Goal: Transaction & Acquisition: Purchase product/service

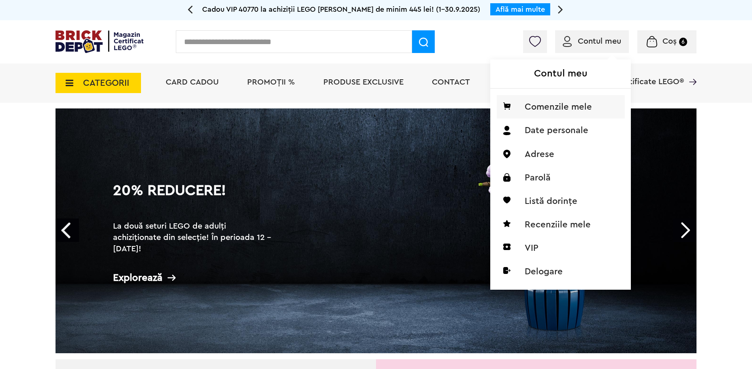
click at [571, 109] on li "Comenzile mele" at bounding box center [560, 106] width 128 height 23
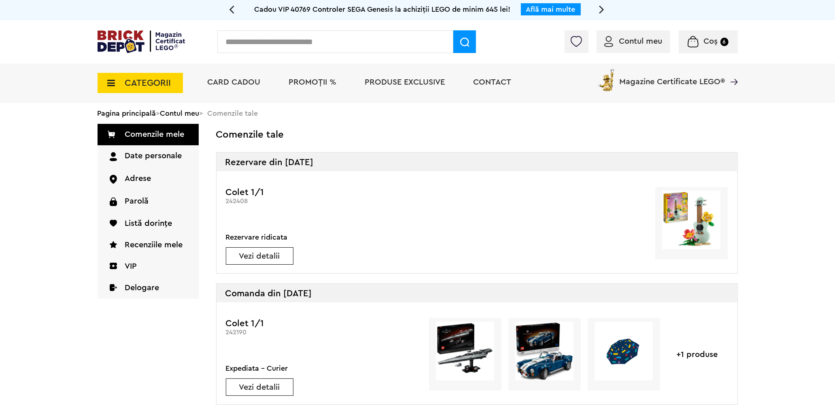
drag, startPoint x: 709, startPoint y: 236, endPoint x: 713, endPoint y: 241, distance: 5.5
click at [709, 236] on img at bounding box center [691, 220] width 59 height 59
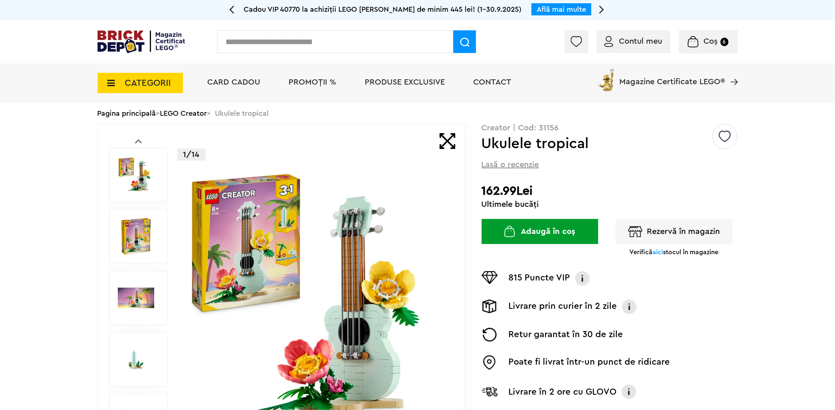
click at [556, 228] on button "Adaugă în coș" at bounding box center [540, 231] width 117 height 25
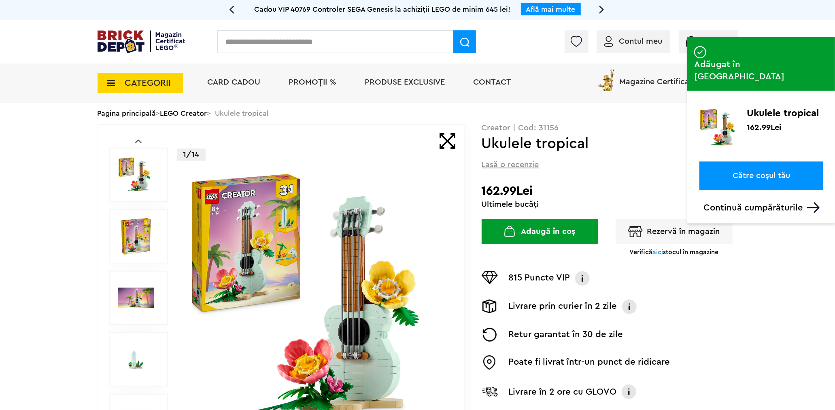
click at [230, 81] on span "Card Cadou" at bounding box center [234, 82] width 53 height 8
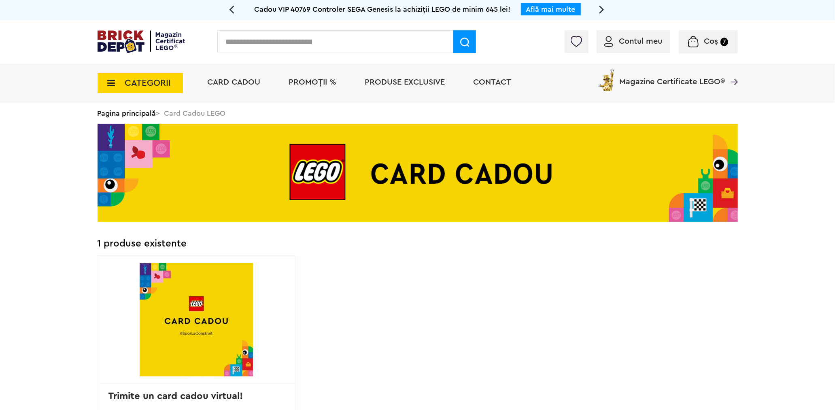
click at [170, 79] on span "CATEGORII" at bounding box center [148, 83] width 46 height 9
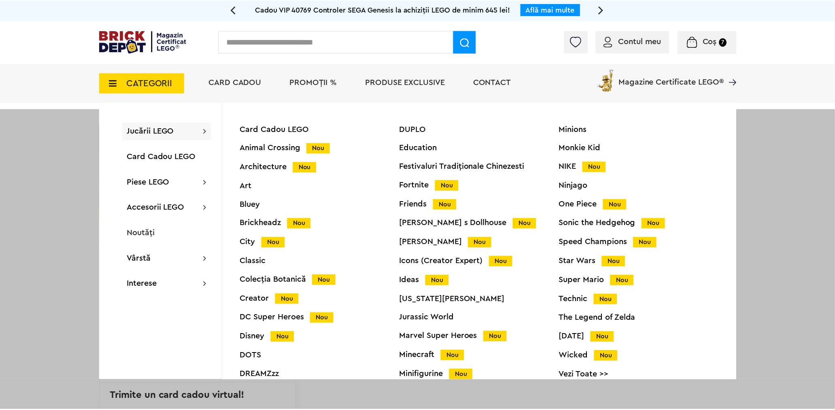
scroll to position [33, 0]
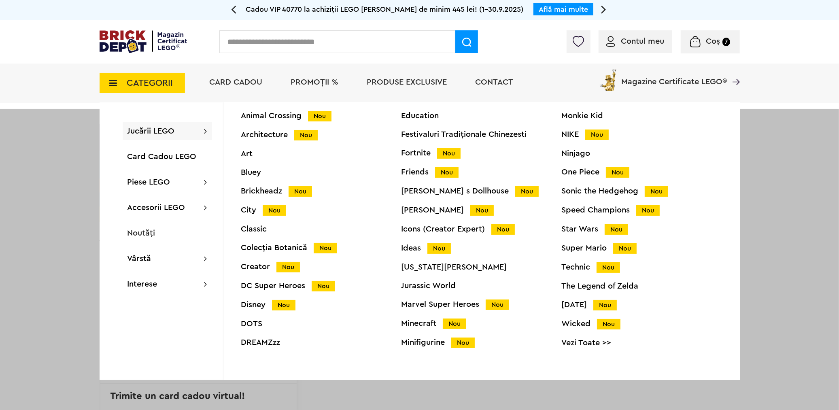
click at [424, 210] on div "Harry Potter Nou" at bounding box center [482, 210] width 160 height 9
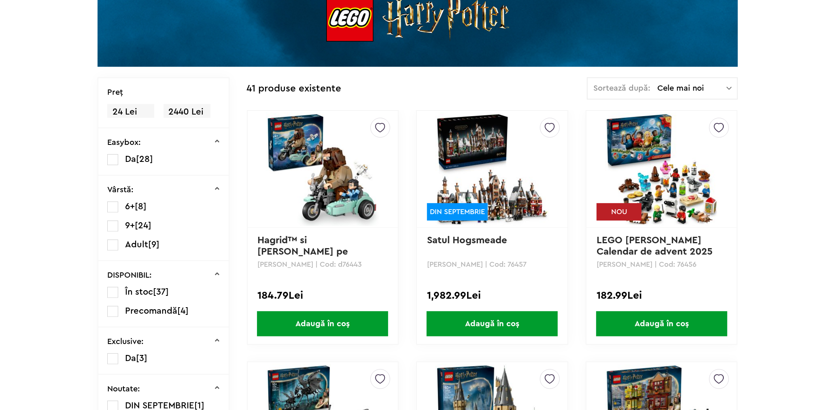
scroll to position [155, 0]
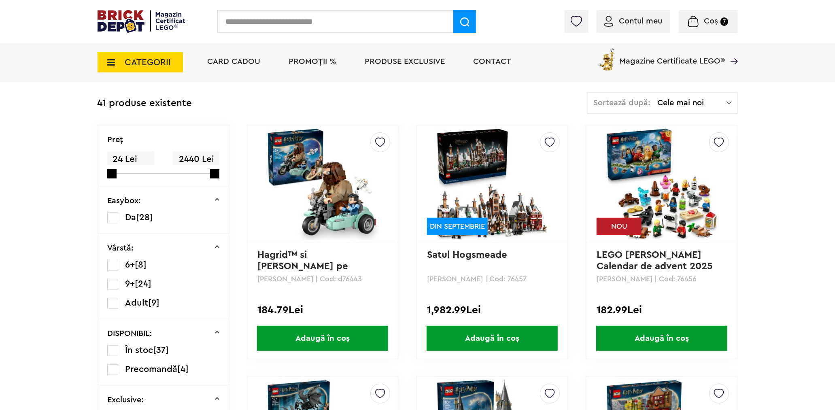
click at [675, 340] on span "Adaugă în coș" at bounding box center [661, 338] width 131 height 25
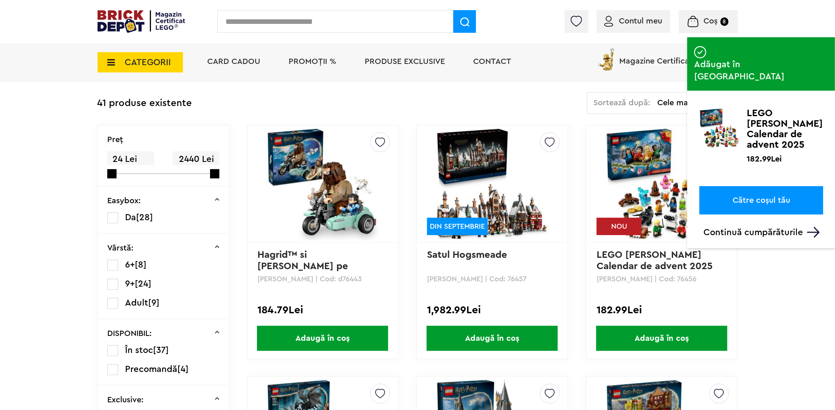
click at [715, 21] on span "Coș" at bounding box center [711, 21] width 14 height 8
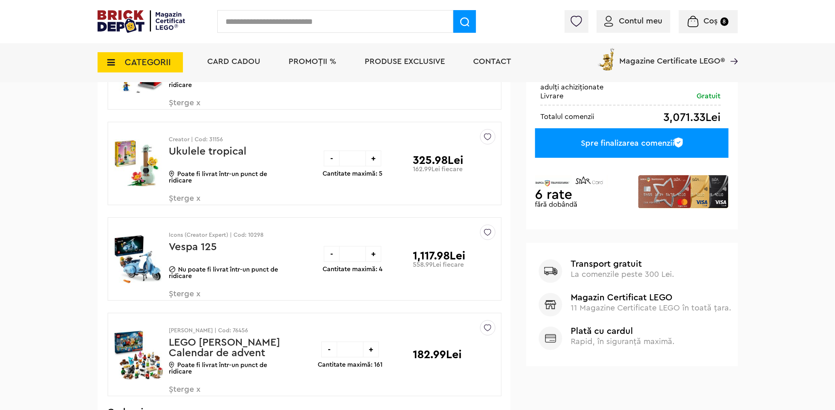
scroll to position [360, 0]
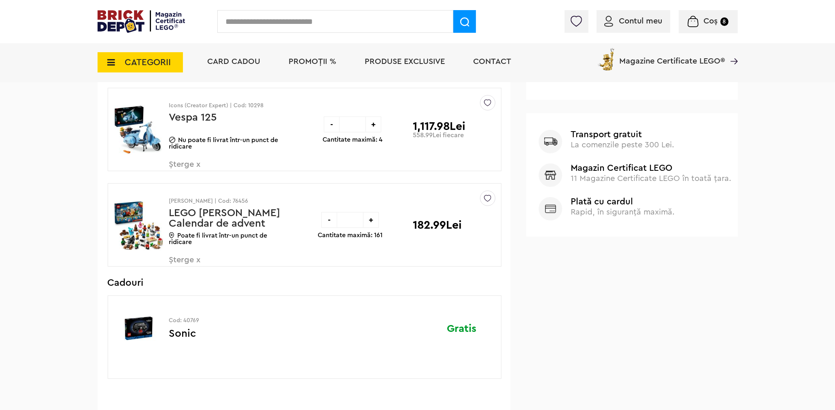
click at [128, 224] on img at bounding box center [139, 225] width 50 height 61
click at [146, 222] on img at bounding box center [139, 225] width 50 height 61
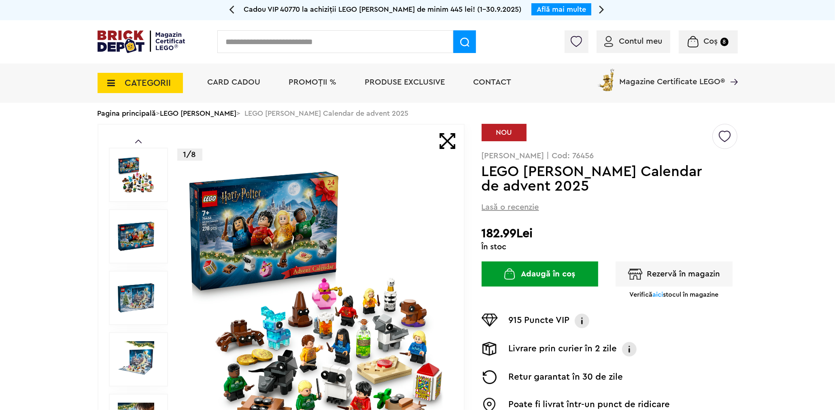
click at [541, 271] on button "Adaugă în coș" at bounding box center [540, 274] width 117 height 25
click at [329, 47] on input "text" at bounding box center [335, 41] width 236 height 23
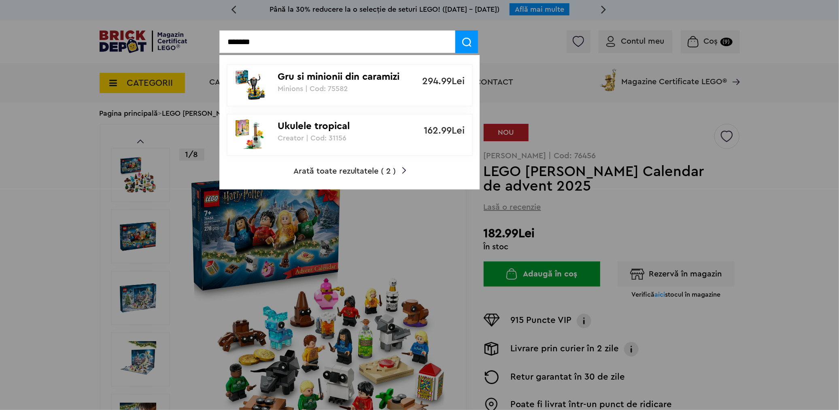
type input "*******"
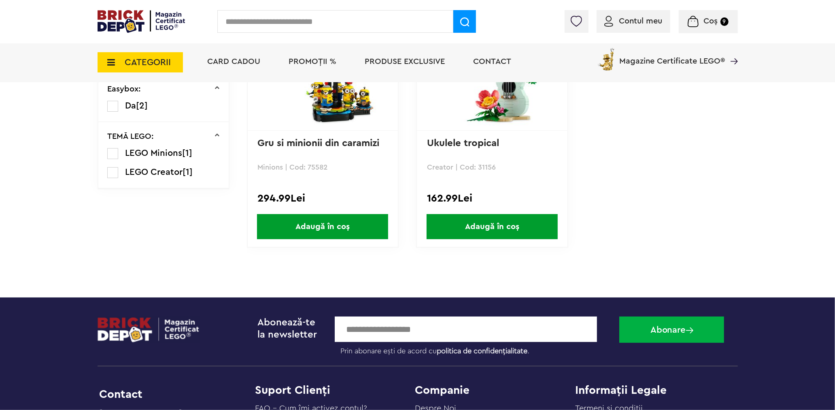
scroll to position [180, 0]
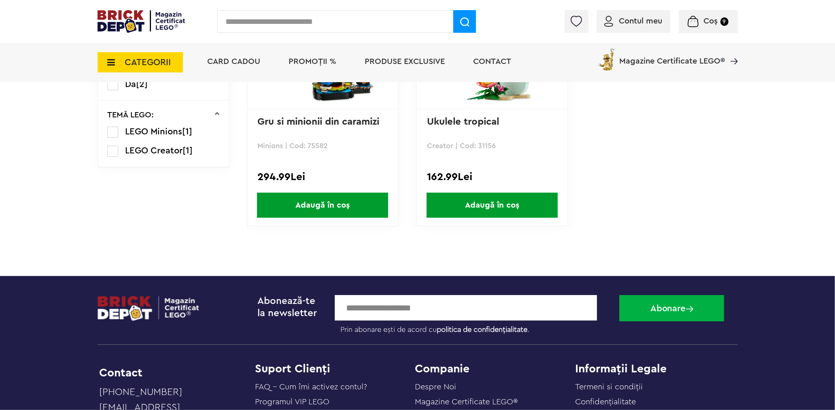
click at [519, 203] on span "Adaugă în coș" at bounding box center [492, 205] width 131 height 25
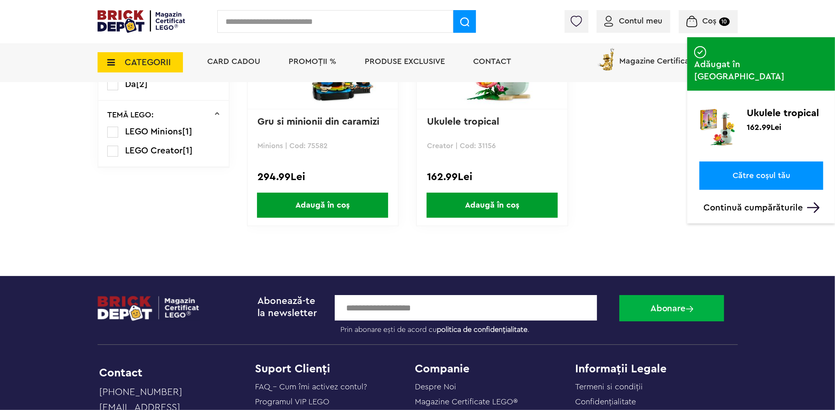
click at [703, 17] on span "Coș" at bounding box center [710, 21] width 14 height 8
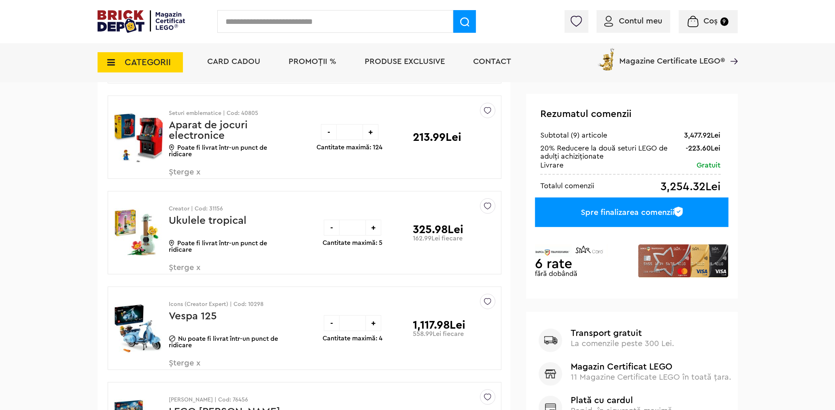
scroll to position [180, 0]
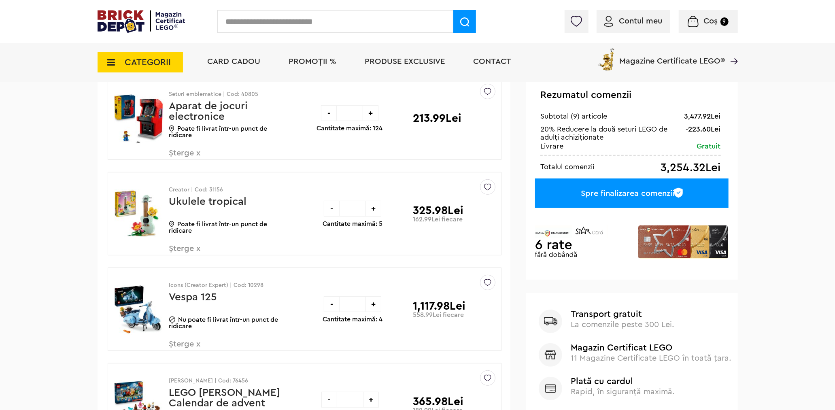
click at [217, 198] on link "Ukulele tropical" at bounding box center [208, 201] width 78 height 11
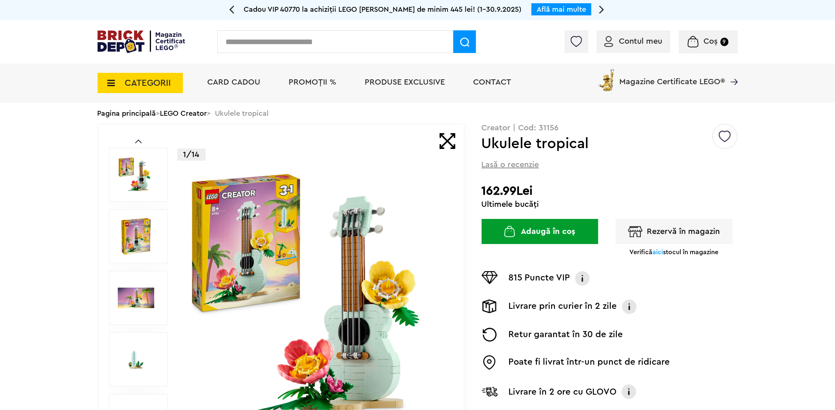
click at [656, 249] on span "aici" at bounding box center [658, 252] width 11 height 6
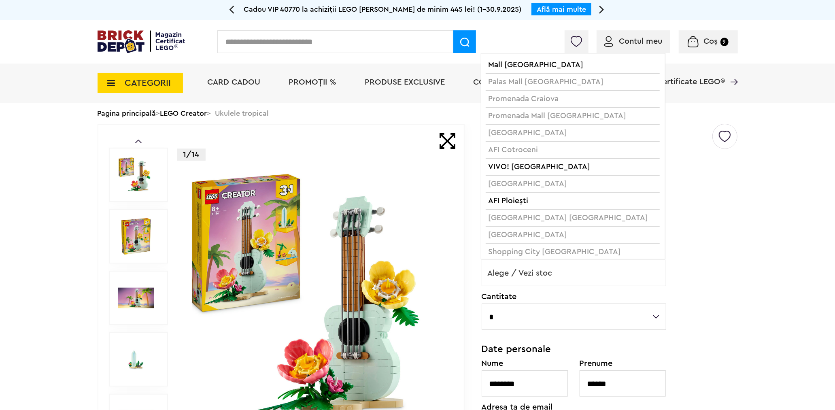
click at [629, 269] on span "Alege / Vezi stoc" at bounding box center [574, 273] width 184 height 26
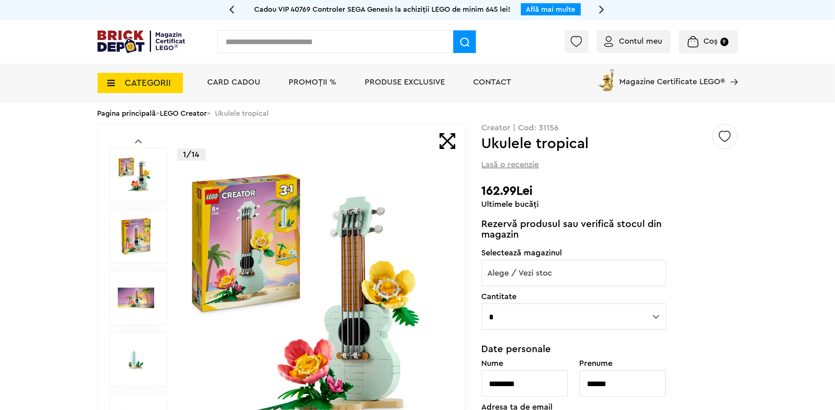
click at [735, 248] on div "**********" at bounding box center [610, 341] width 256 height 435
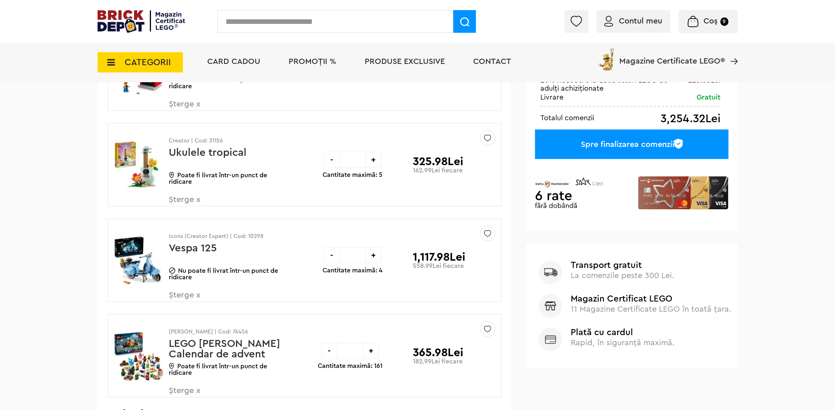
scroll to position [360, 0]
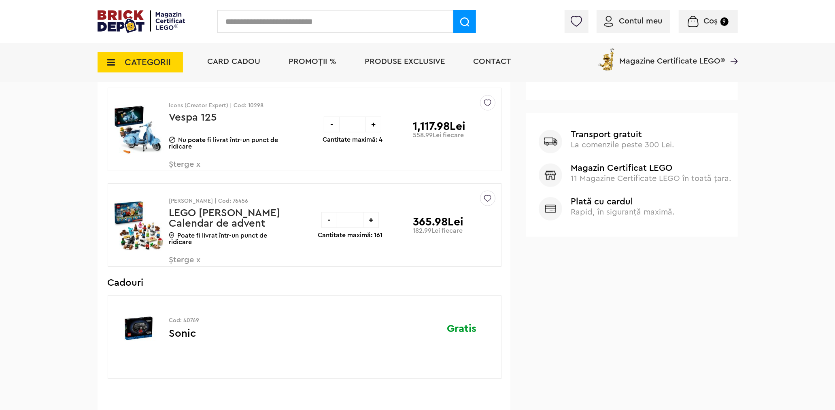
click at [188, 260] on span "Șterge x" at bounding box center [216, 264] width 95 height 17
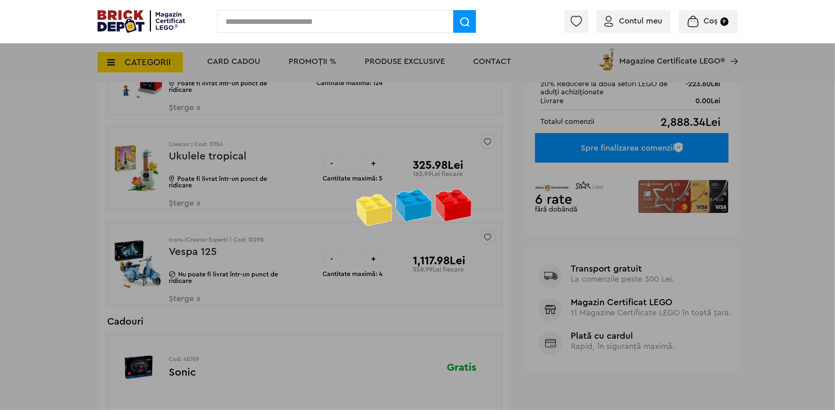
scroll to position [225, 0]
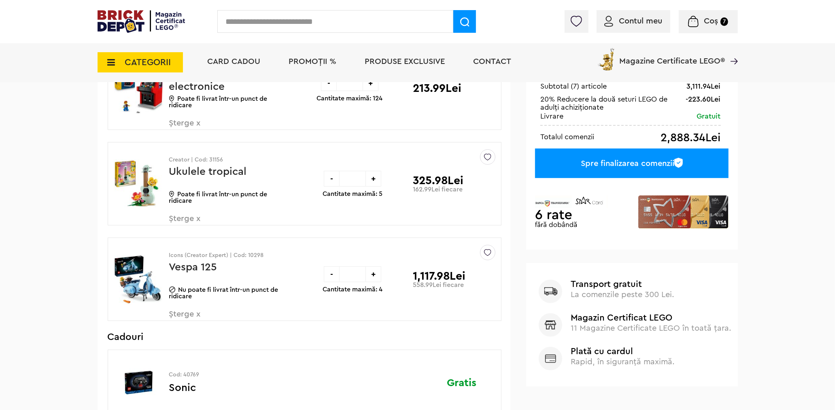
scroll to position [225, 0]
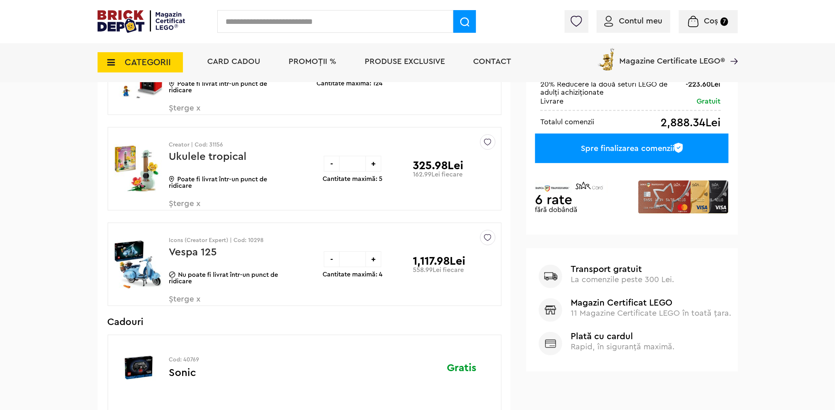
drag, startPoint x: 186, startPoint y: 299, endPoint x: 165, endPoint y: 274, distance: 32.5
click at [186, 298] on span "Șterge x" at bounding box center [216, 303] width 95 height 17
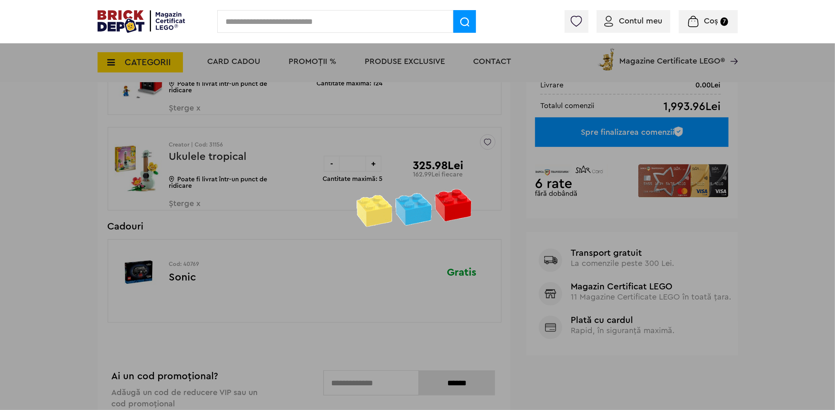
scroll to position [219, 0]
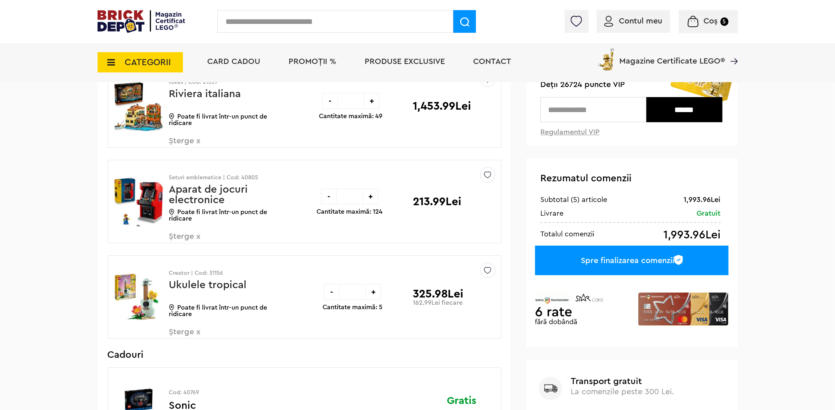
scroll to position [91, 0]
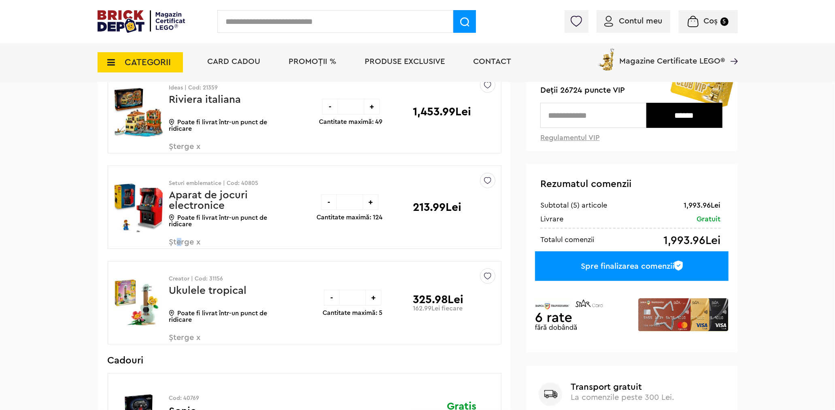
click at [179, 238] on span "Șterge x" at bounding box center [216, 246] width 95 height 17
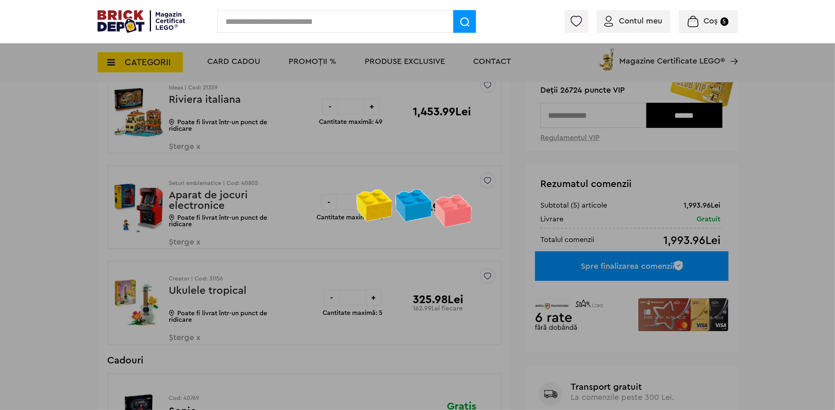
click at [181, 240] on div at bounding box center [417, 205] width 835 height 410
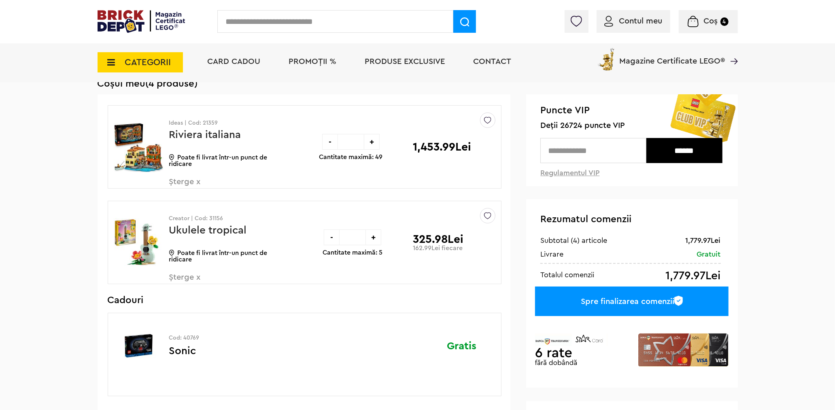
scroll to position [1, 0]
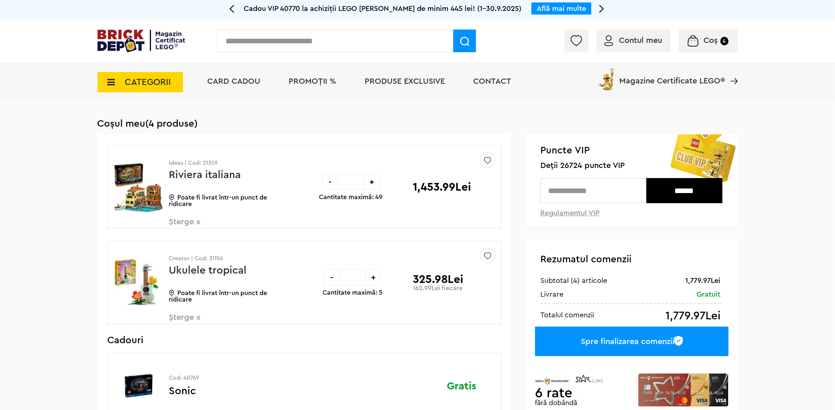
click at [374, 277] on div "+" at bounding box center [374, 278] width 16 height 16
type input "*"
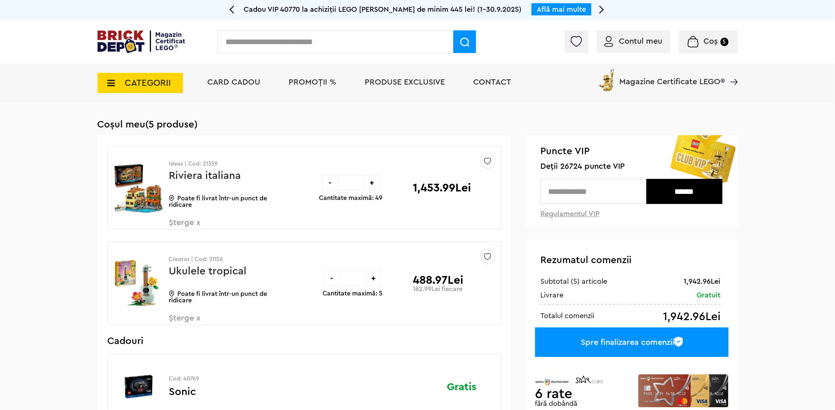
click at [187, 223] on span "Șterge x" at bounding box center [216, 227] width 95 height 17
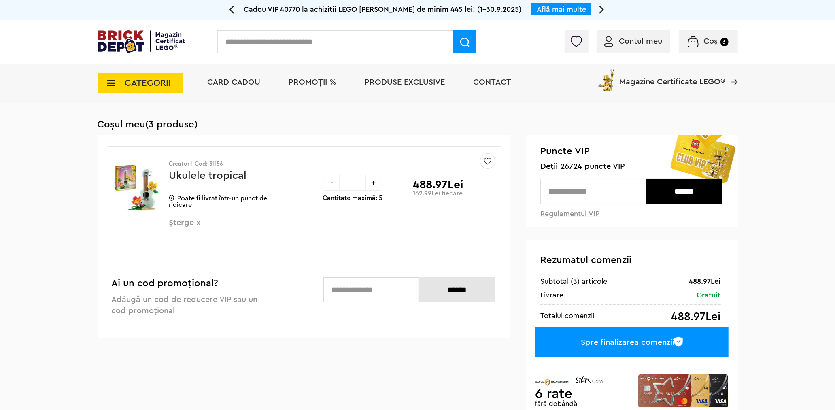
click at [375, 185] on div "+" at bounding box center [374, 183] width 16 height 16
type input "*"
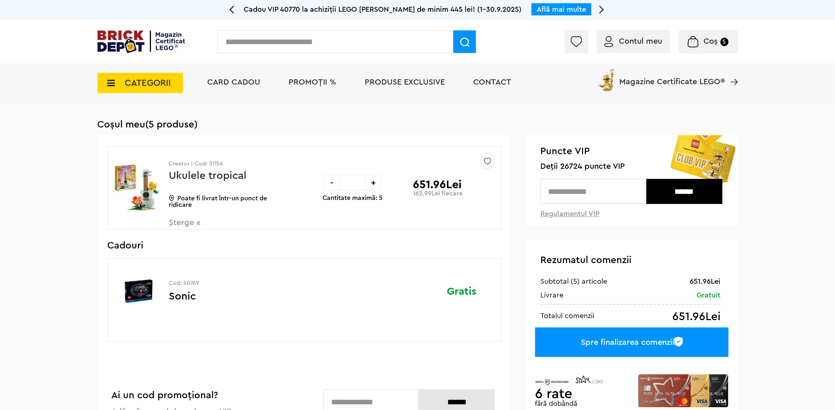
click at [412, 65] on li "Produse exclusive" at bounding box center [405, 83] width 96 height 39
click at [405, 78] on span "Produse exclusive" at bounding box center [405, 82] width 80 height 8
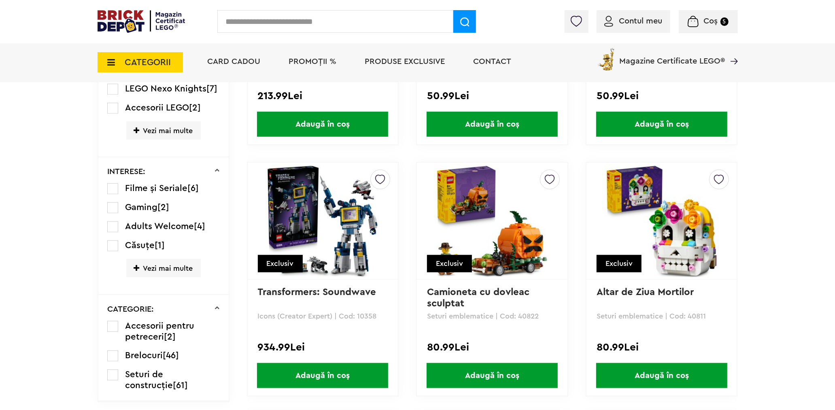
scroll to position [540, 0]
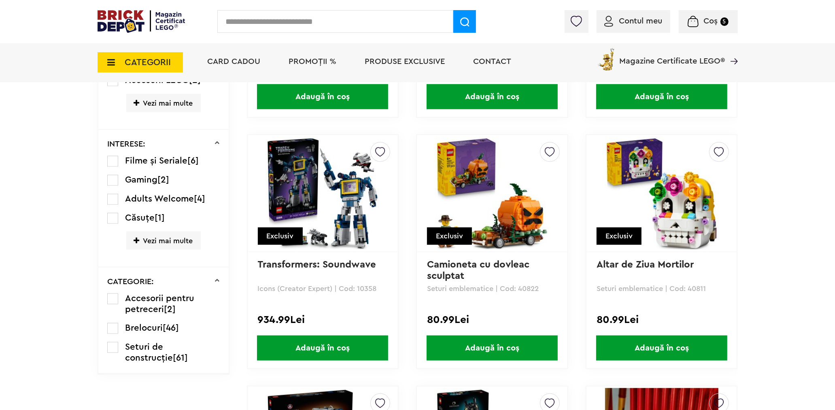
click at [482, 266] on link "Camioneta cu dovleac sculptat" at bounding box center [479, 270] width 105 height 21
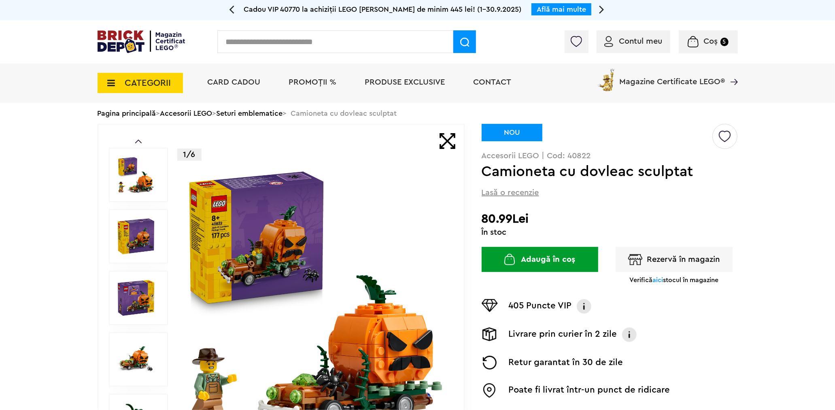
click at [267, 114] on link "Seturi emblematice" at bounding box center [250, 113] width 66 height 7
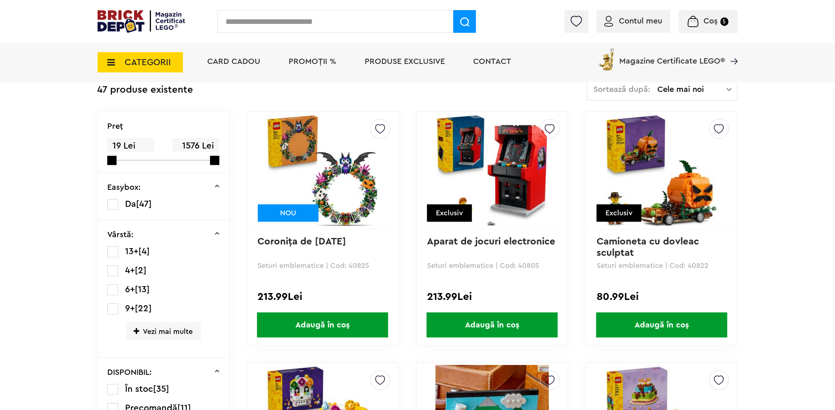
scroll to position [180, 0]
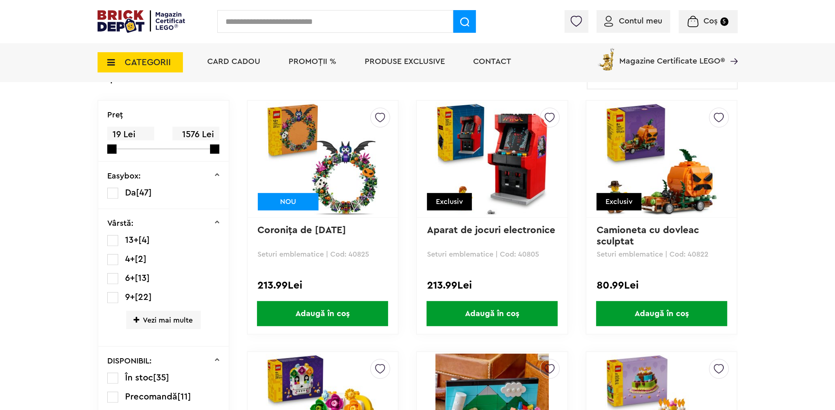
click at [629, 226] on link "Camioneta cu dovleac sculptat" at bounding box center [649, 236] width 105 height 21
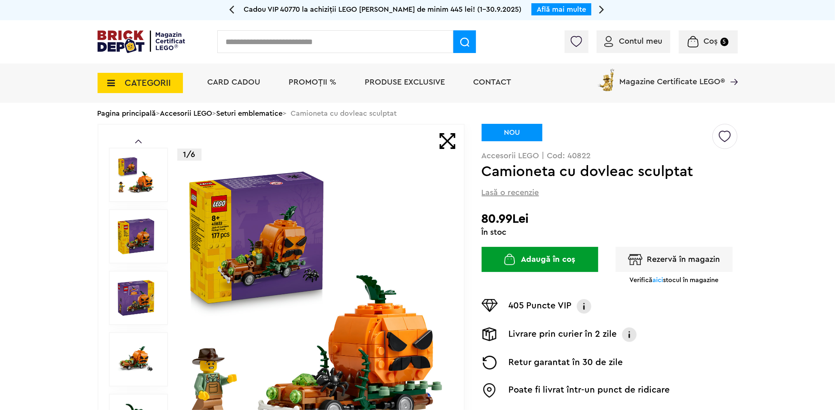
click at [670, 256] on button "Rezervă în magazin" at bounding box center [674, 259] width 117 height 25
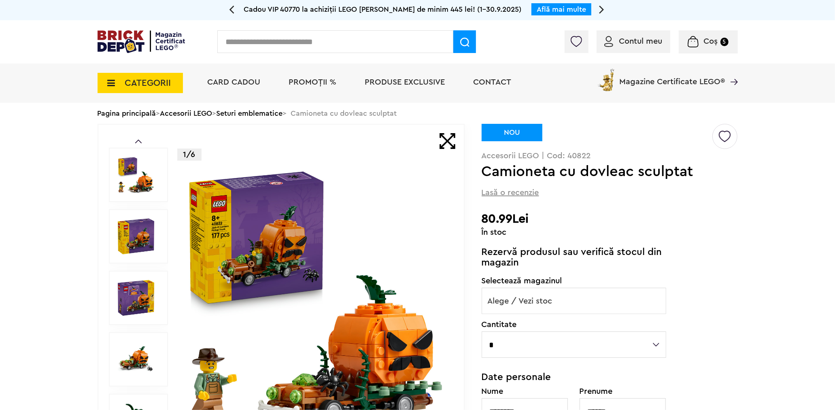
click at [630, 290] on span "Alege / Vezi stoc" at bounding box center [574, 301] width 184 height 26
click at [720, 269] on div "( 0 ) Creează o listă nouă NOU Accesorii LEGO | Cod: 40822 Camioneta cu dovleac…" at bounding box center [610, 355] width 256 height 463
click at [705, 44] on span "Coș" at bounding box center [711, 41] width 14 height 8
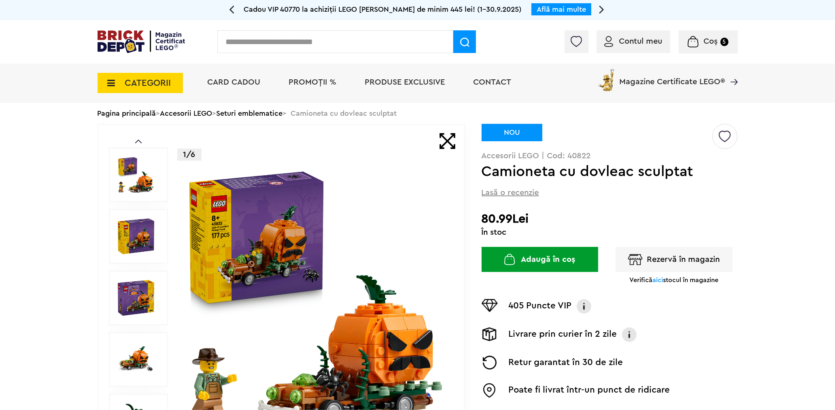
click at [525, 257] on button "Adaugă în coș" at bounding box center [540, 259] width 117 height 25
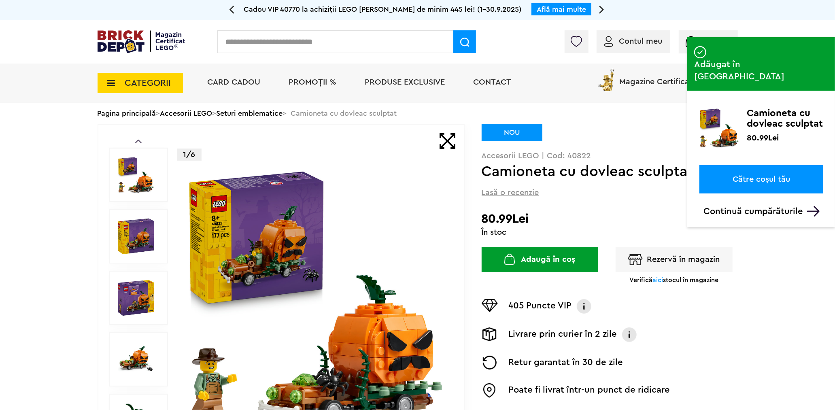
click at [687, 36] on img at bounding box center [691, 41] width 11 height 11
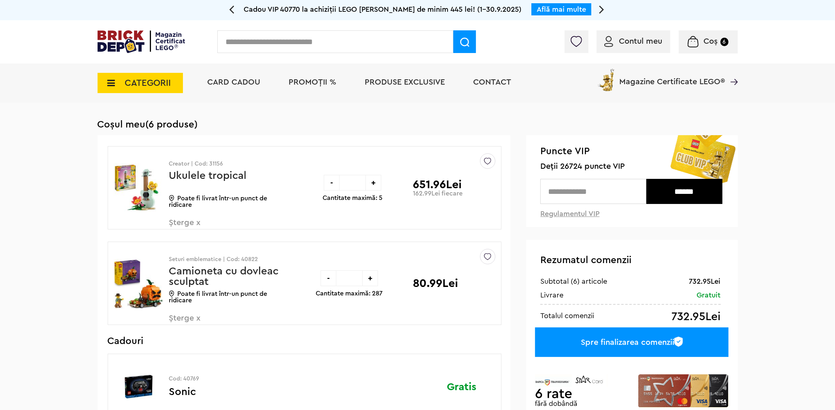
click at [367, 278] on div "+" at bounding box center [370, 279] width 16 height 16
type input "*"
click at [332, 179] on div "-" at bounding box center [332, 183] width 16 height 16
click at [558, 199] on input "text" at bounding box center [594, 191] width 106 height 25
click at [594, 195] on input "text" at bounding box center [594, 191] width 106 height 25
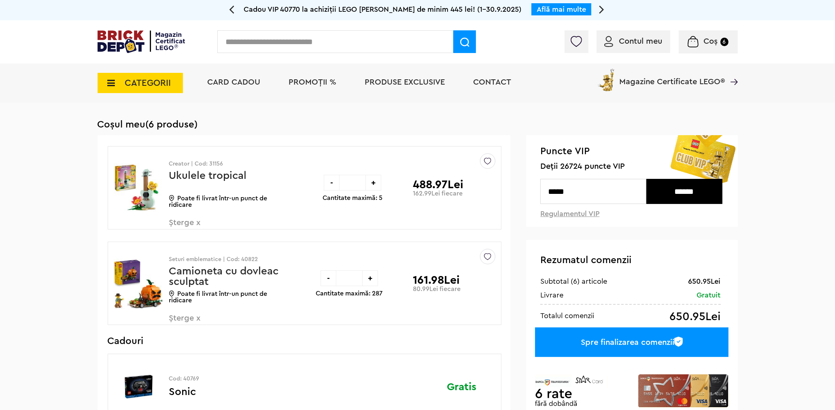
click at [673, 196] on input "******" at bounding box center [685, 191] width 76 height 25
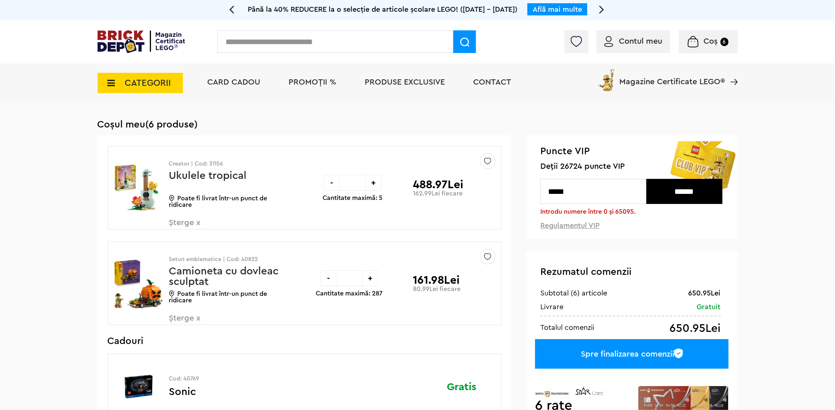
drag, startPoint x: 589, startPoint y: 188, endPoint x: 520, endPoint y: 181, distance: 69.2
click at [520, 181] on div "Coșul meu (6 produse) 650.95 Lei Sterge Denumire Preț Sterge Creator | Cod: 311…" at bounding box center [418, 340] width 641 height 475
click at [693, 196] on input "******" at bounding box center [685, 191] width 76 height 25
drag, startPoint x: 579, startPoint y: 189, endPoint x: 484, endPoint y: 197, distance: 95.5
click at [484, 197] on div "Coșul meu (6 produse) 650.95 Lei Sterge Denumire Preț Sterge Creator | Cod: 311…" at bounding box center [418, 340] width 641 height 475
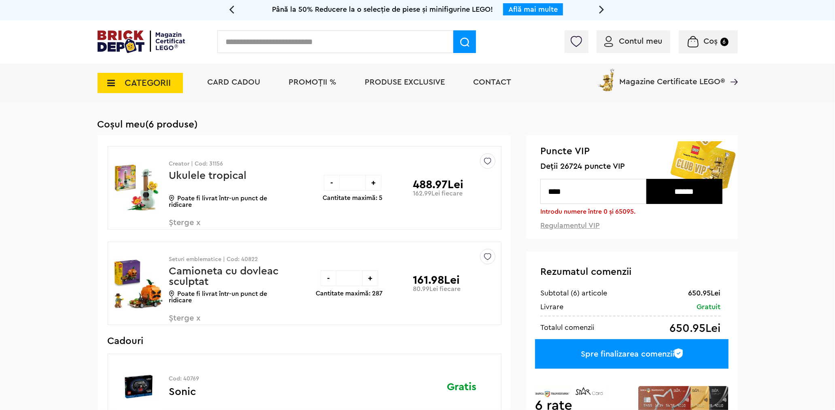
click at [683, 192] on input "******" at bounding box center [685, 191] width 76 height 25
drag, startPoint x: 582, startPoint y: 187, endPoint x: 520, endPoint y: 190, distance: 62.0
click at [520, 190] on div "Coșul meu (6 produse) 650.95 Lei Sterge Denumire Preț Sterge Creator | Cod: 311…" at bounding box center [418, 340] width 641 height 475
click at [690, 193] on input "******" at bounding box center [685, 191] width 76 height 25
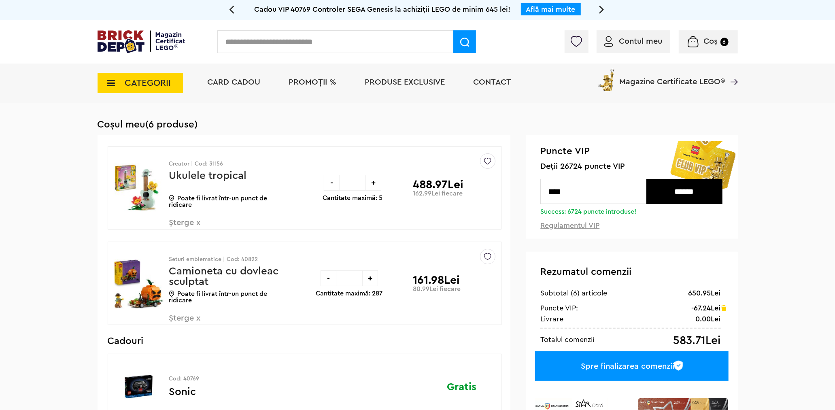
drag, startPoint x: 554, startPoint y: 189, endPoint x: 541, endPoint y: 189, distance: 13.0
click at [541, 189] on input "****" at bounding box center [594, 191] width 106 height 25
click at [684, 189] on input "******" at bounding box center [685, 191] width 76 height 25
drag, startPoint x: 552, startPoint y: 189, endPoint x: 537, endPoint y: 188, distance: 15.0
click at [537, 188] on div "Puncte VIP Deții 26724 puncte VIP **** ****** Success: 8724 puncte introduse! R…" at bounding box center [631, 187] width 211 height 104
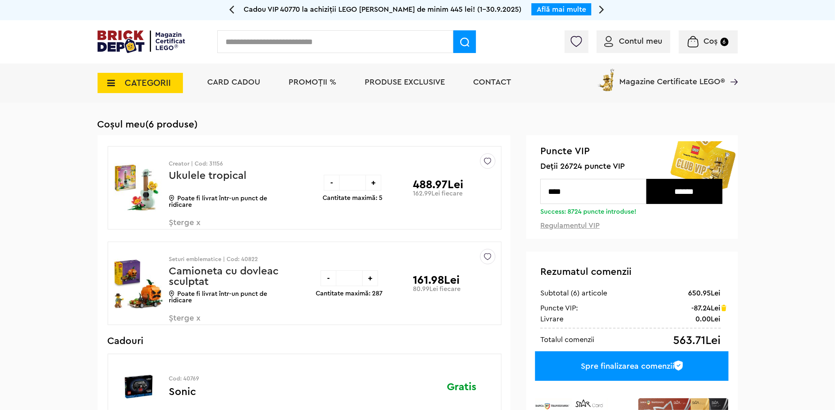
type input "****"
click at [663, 191] on input "******" at bounding box center [685, 191] width 76 height 25
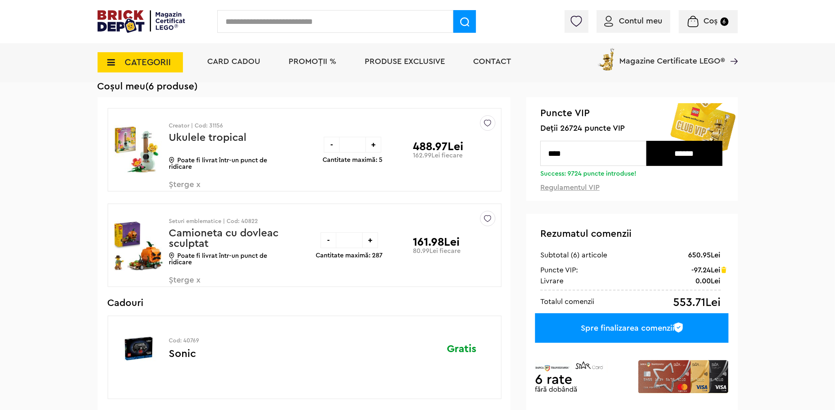
scroll to position [45, 0]
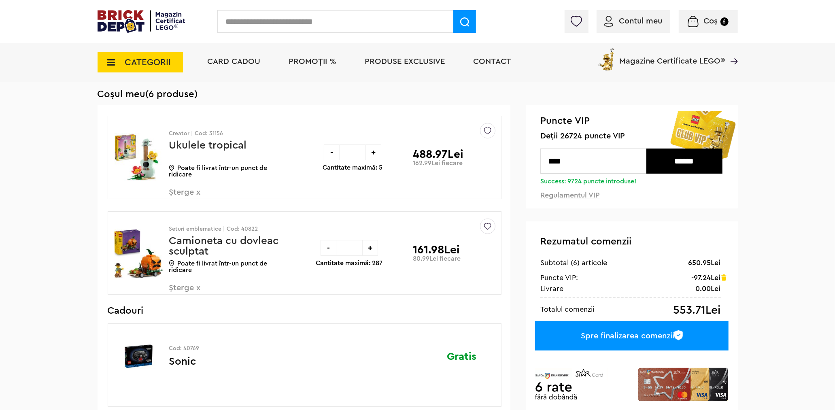
drag, startPoint x: 231, startPoint y: 132, endPoint x: 208, endPoint y: 131, distance: 23.1
click at [208, 131] on p "Creator | Cod: 31156" at bounding box center [226, 134] width 115 height 6
copy p "31156"
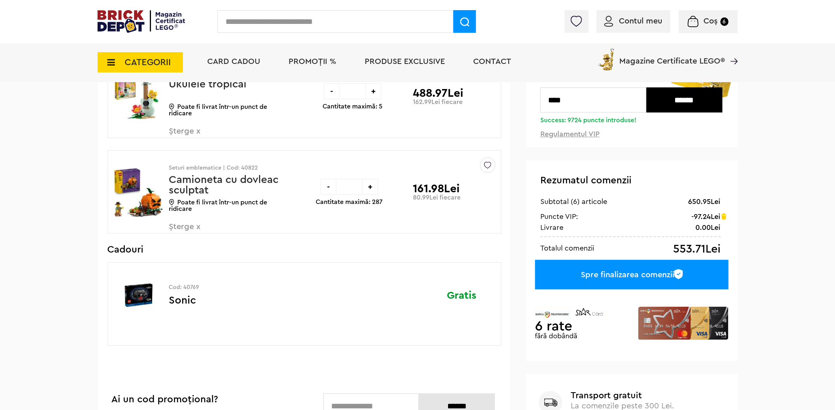
scroll to position [90, 0]
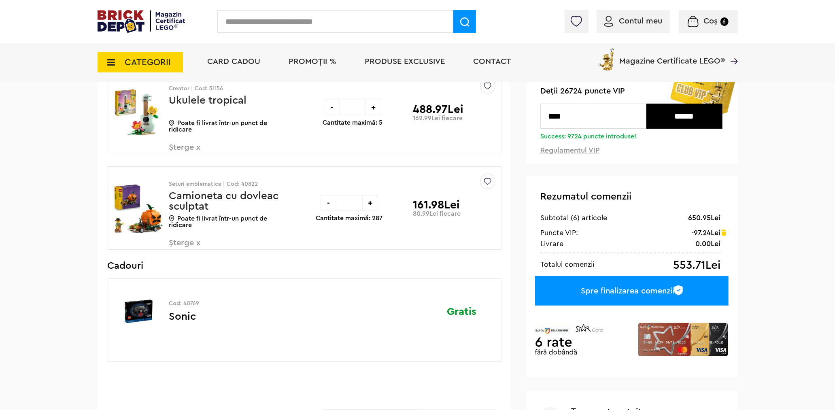
click at [582, 294] on div "Spre finalizarea comenzii" at bounding box center [631, 291] width 193 height 30
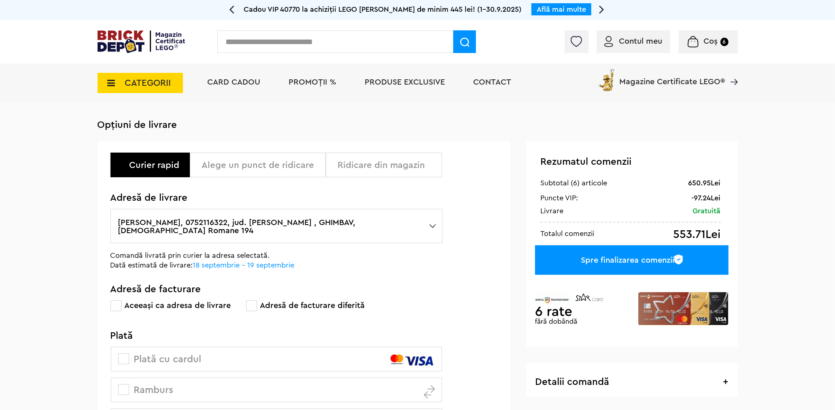
click at [249, 300] on span at bounding box center [251, 305] width 11 height 11
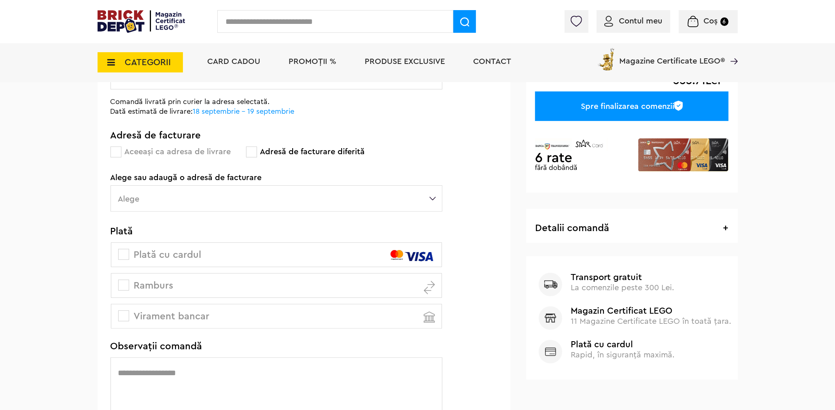
scroll to position [180, 0]
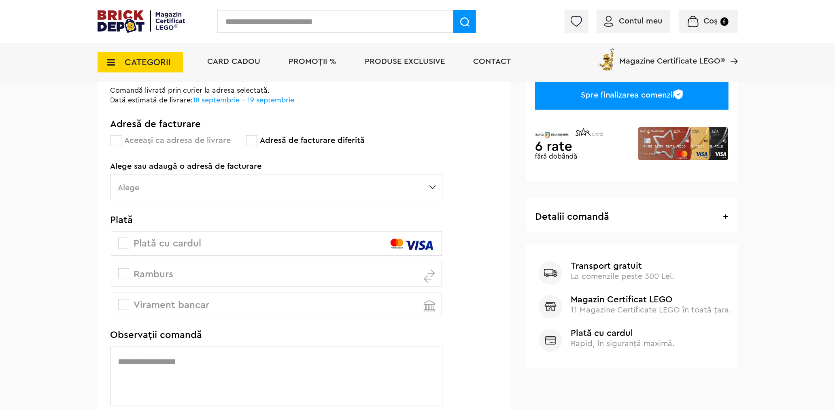
click at [213, 179] on label "Alege" at bounding box center [277, 187] width 332 height 26
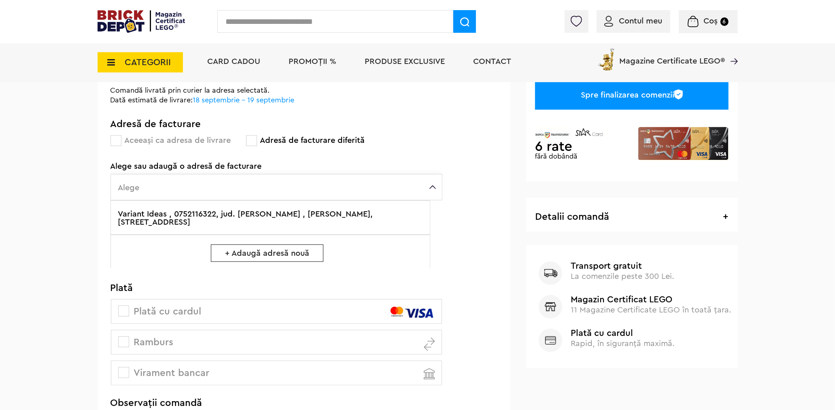
click at [202, 209] on label "Variant Ideas , 0752116322, jud. [PERSON_NAME] , [PERSON_NAME], [STREET_ADDRESS]" at bounding box center [271, 217] width 320 height 34
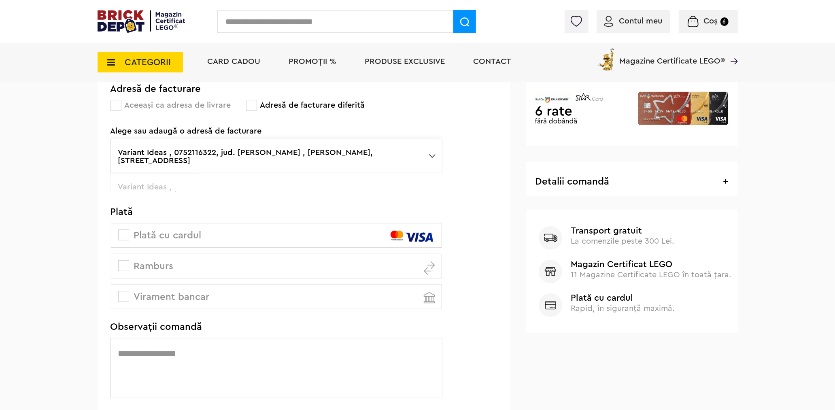
scroll to position [270, 0]
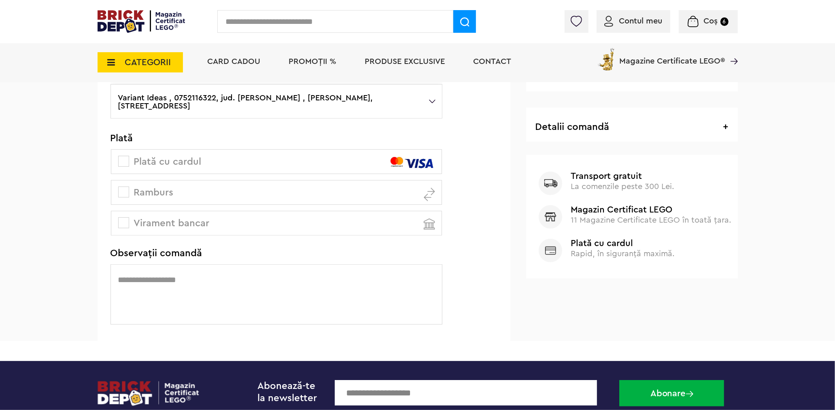
click at [117, 180] on label "Ramburs" at bounding box center [276, 192] width 331 height 25
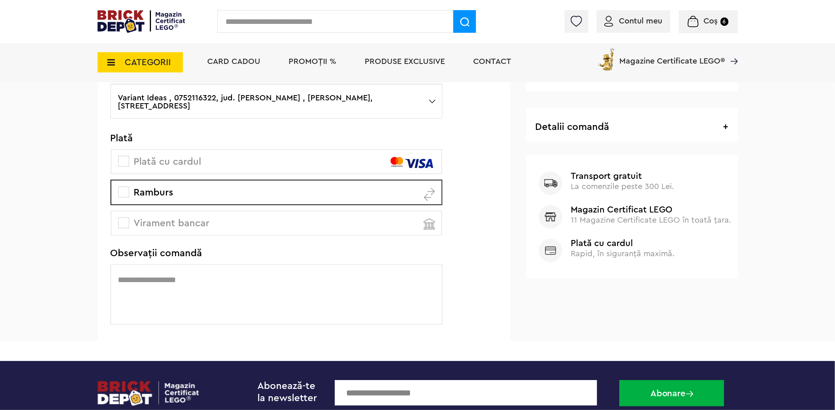
click at [167, 278] on textarea at bounding box center [277, 294] width 332 height 60
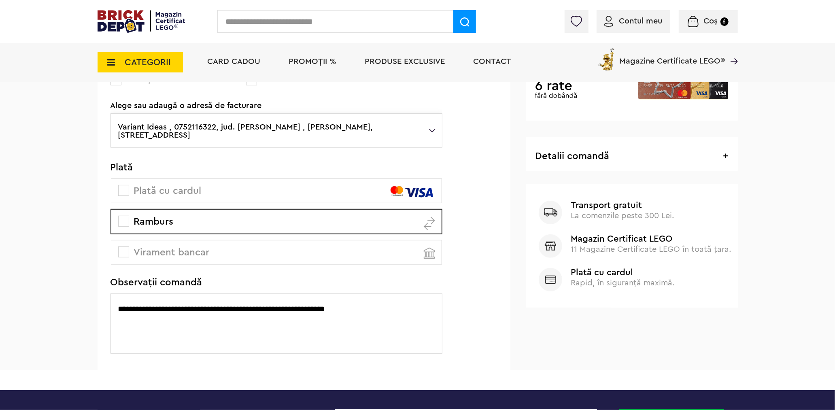
scroll to position [225, 0]
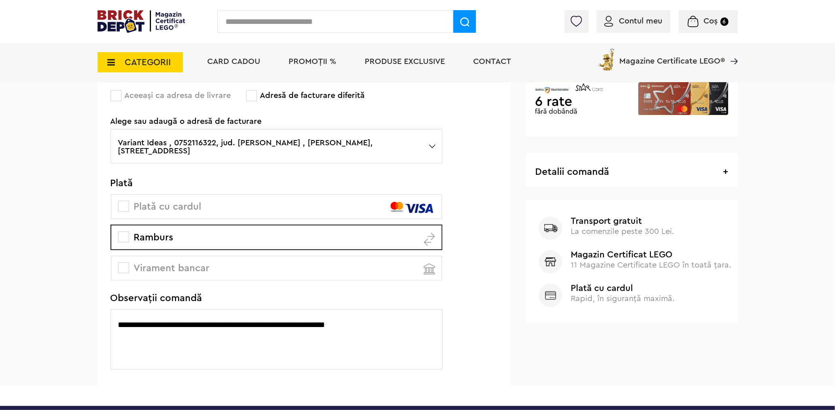
drag, startPoint x: 375, startPoint y: 320, endPoint x: 117, endPoint y: 313, distance: 258.1
click at [117, 313] on textarea "**********" at bounding box center [277, 339] width 332 height 60
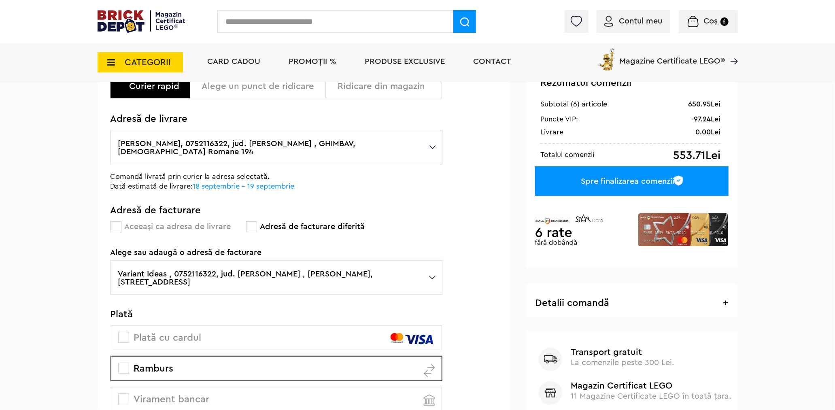
scroll to position [90, 0]
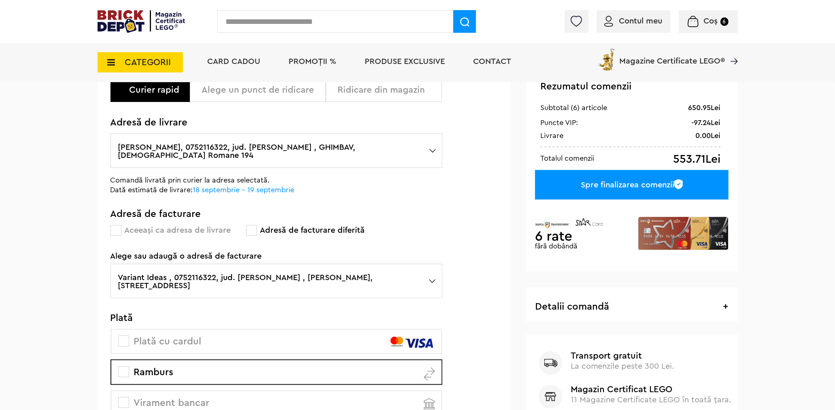
type textarea "**********"
click at [569, 187] on div "Spre finalizarea comenzii" at bounding box center [631, 185] width 193 height 30
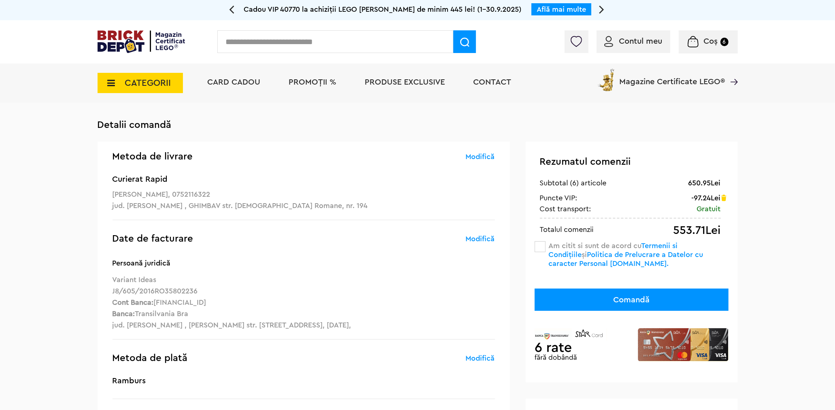
click at [540, 248] on span at bounding box center [540, 246] width 11 height 11
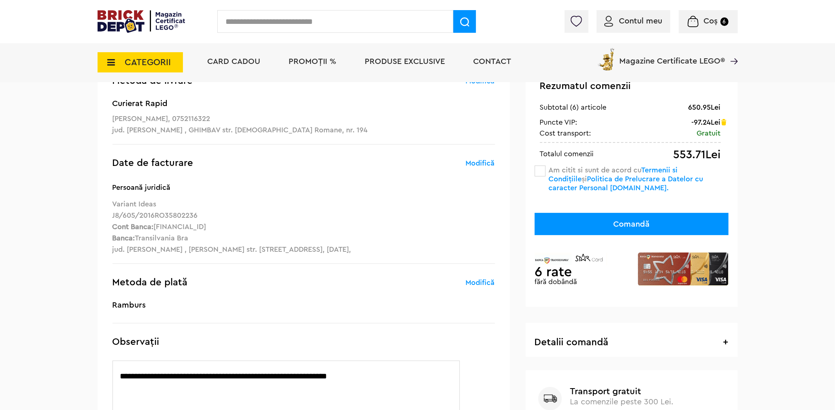
scroll to position [90, 0]
click at [586, 223] on button "Comandă" at bounding box center [632, 224] width 194 height 22
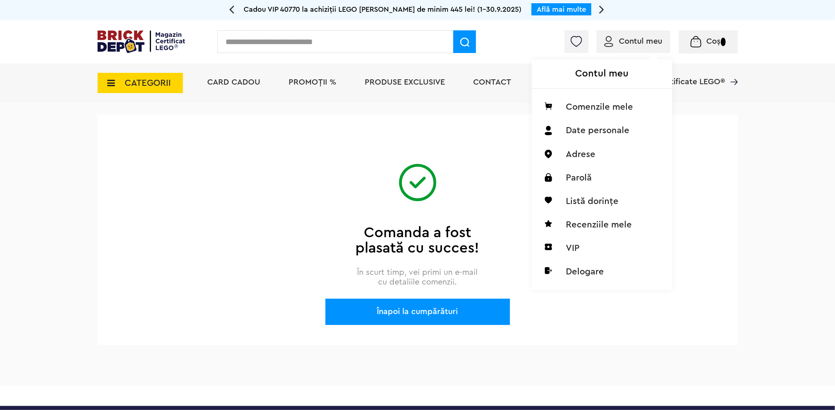
click at [624, 49] on div "Contul meu Comenzile mele Date personale Adrese Parolă Listă dorințe Recenziile…" at bounding box center [601, 163] width 138 height 249
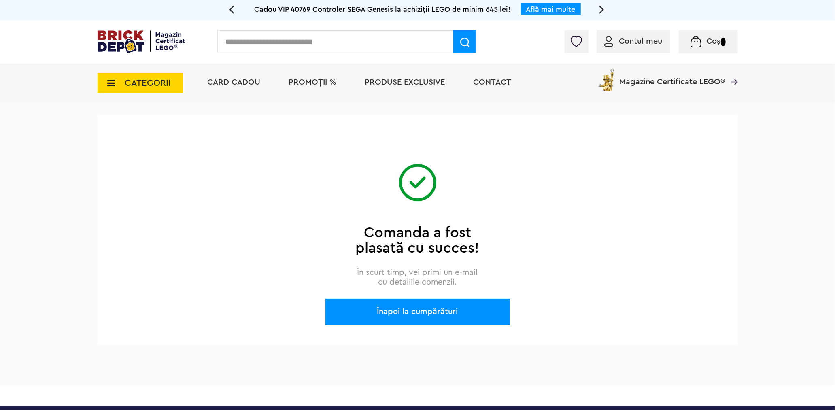
click at [424, 313] on div "Înapoi la cumpărături" at bounding box center [418, 312] width 185 height 26
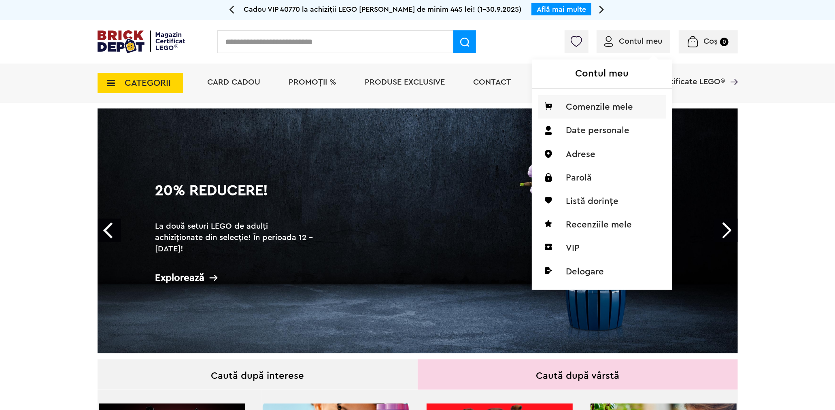
click at [599, 108] on li "Comenzile mele" at bounding box center [603, 106] width 128 height 23
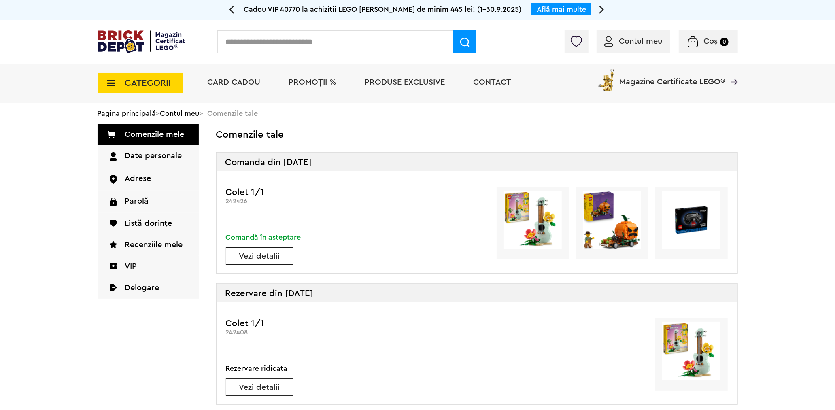
click at [262, 257] on link "Vezi detalii" at bounding box center [259, 256] width 67 height 8
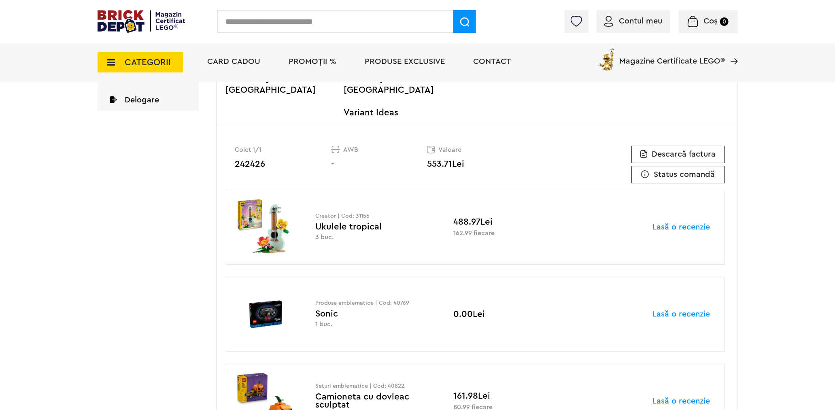
scroll to position [315, 0]
